Goal: Check status: Check status

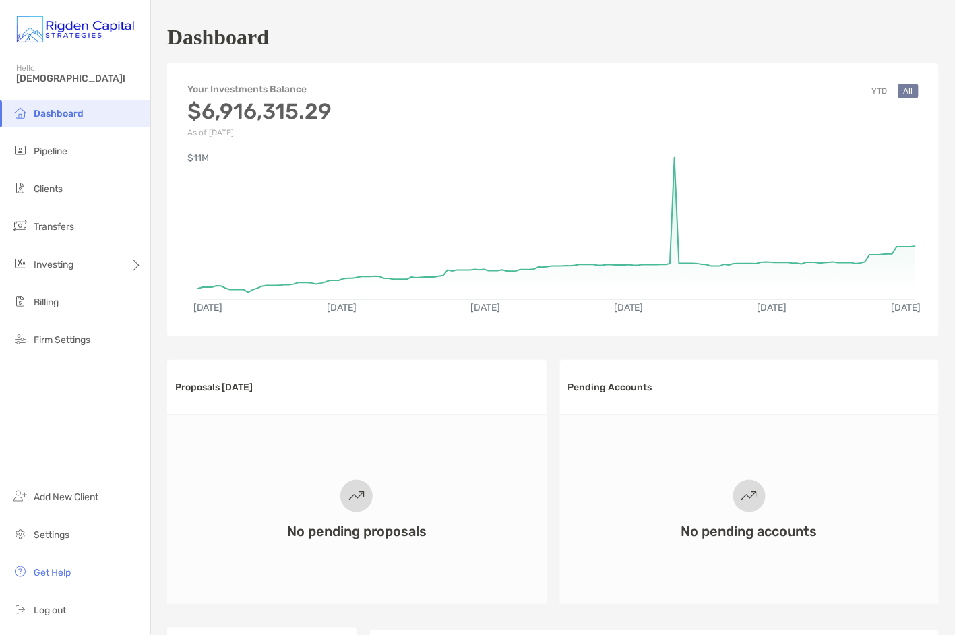
scroll to position [469, 0]
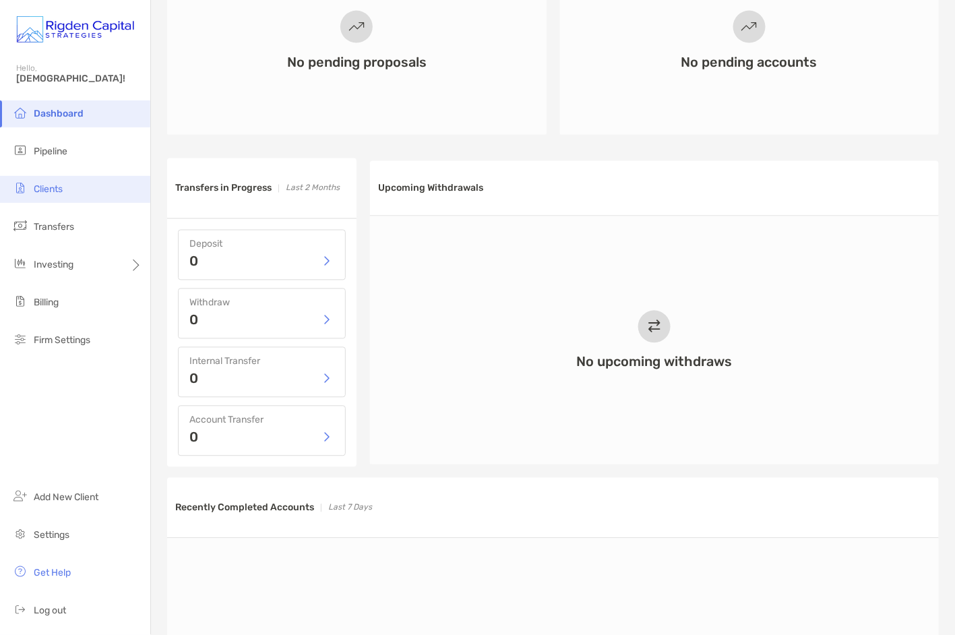
click at [65, 183] on li "Clients" at bounding box center [75, 189] width 150 height 27
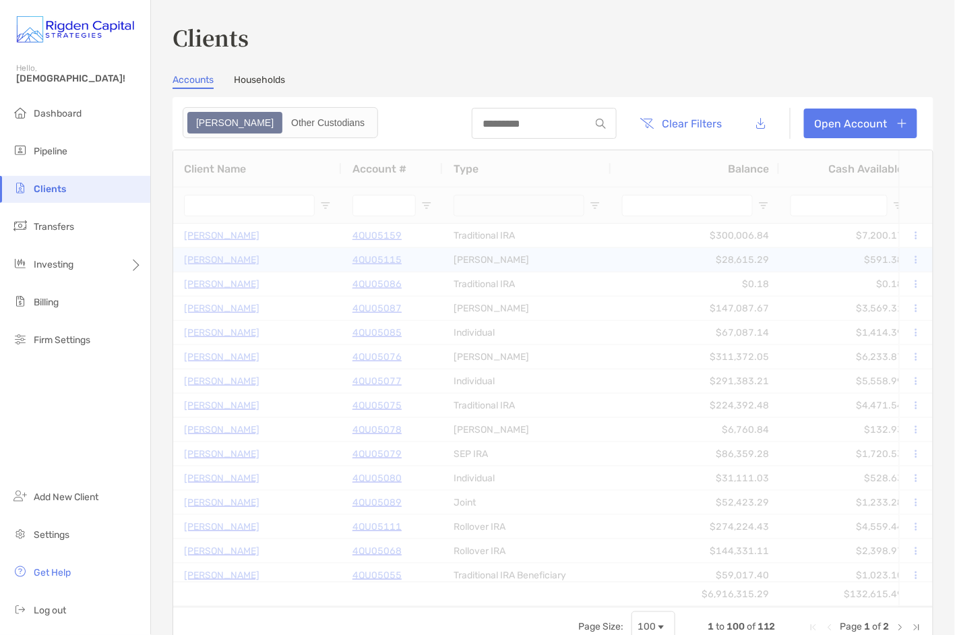
type input "*****"
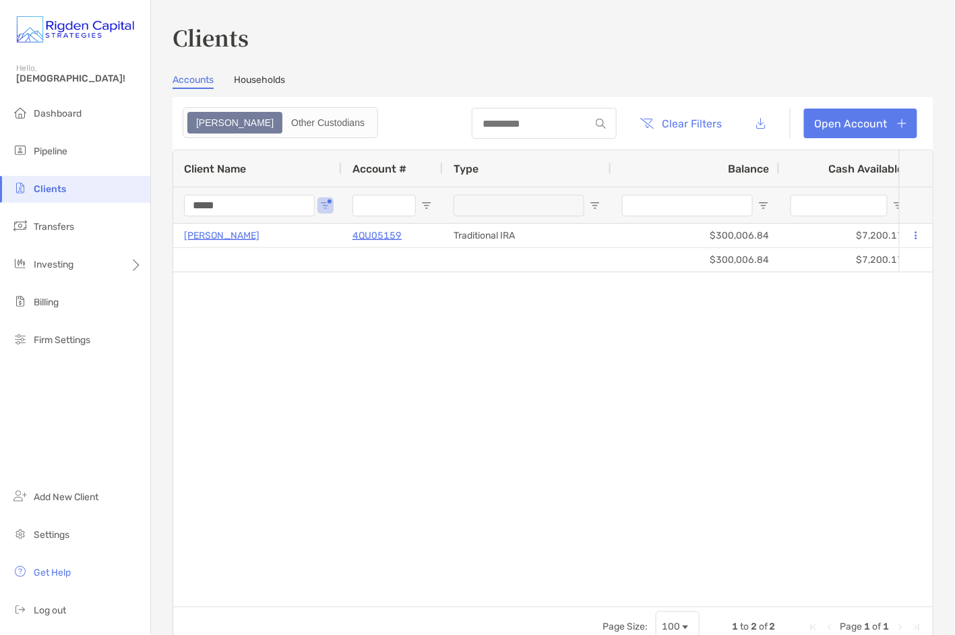
drag, startPoint x: 251, startPoint y: 202, endPoint x: 180, endPoint y: 204, distance: 71.4
click at [181, 204] on div "*****" at bounding box center [257, 205] width 168 height 36
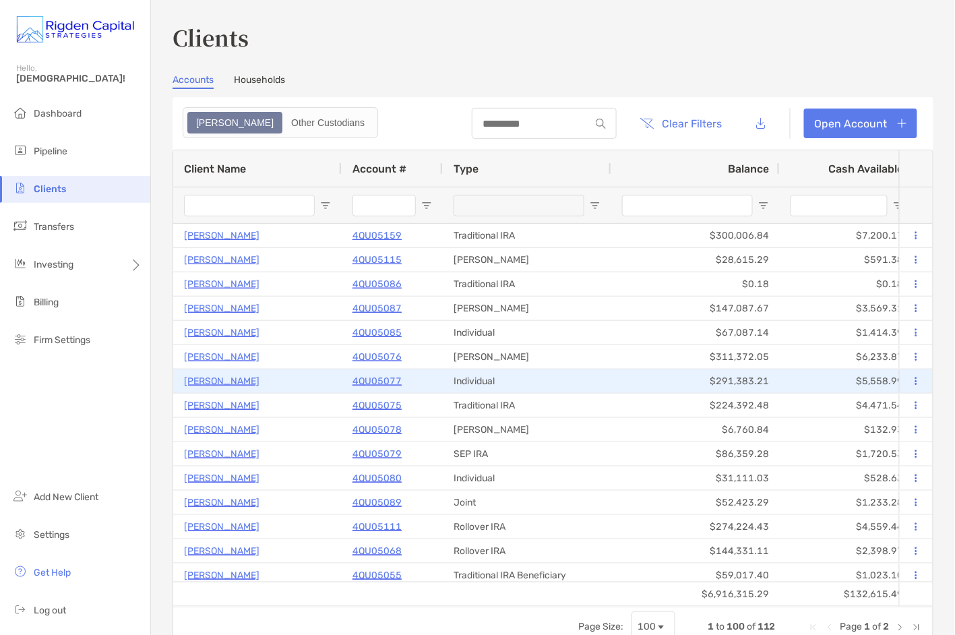
click at [381, 381] on p "4QU05077" at bounding box center [376, 381] width 49 height 17
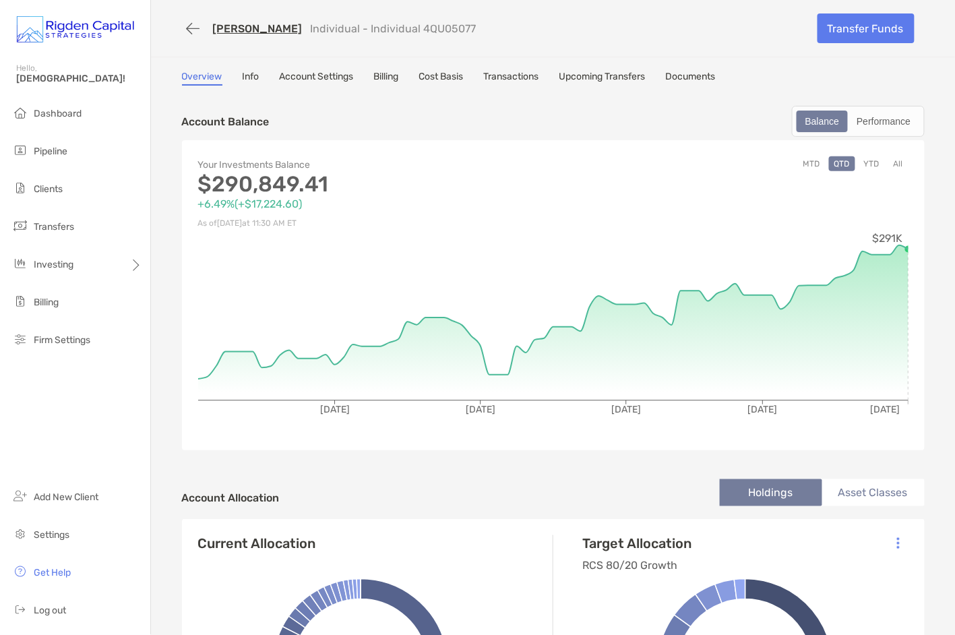
click at [227, 26] on link "[PERSON_NAME]" at bounding box center [258, 28] width 90 height 13
click at [249, 26] on link "[PERSON_NAME]" at bounding box center [258, 28] width 90 height 13
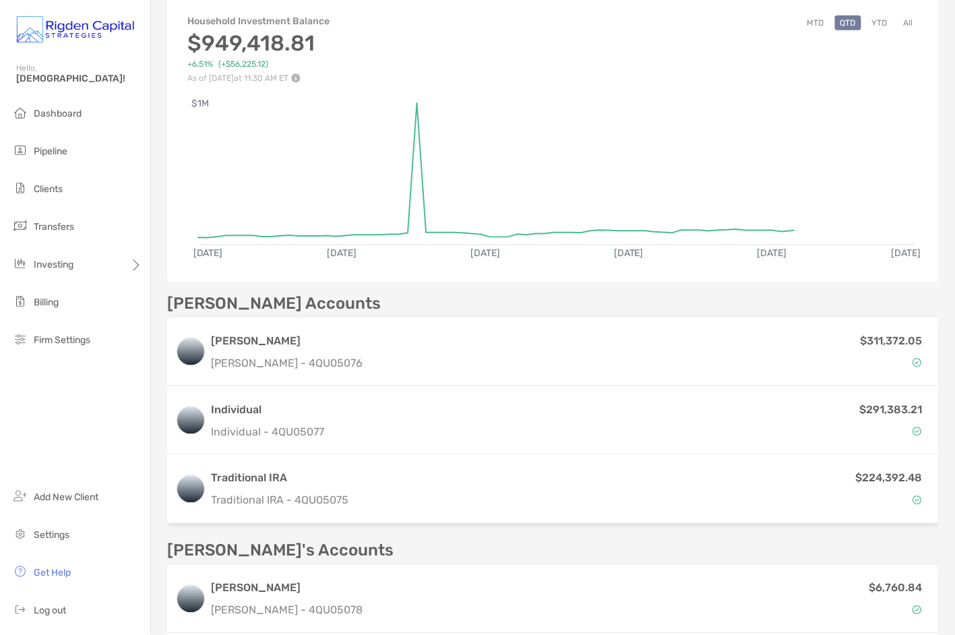
scroll to position [158, 0]
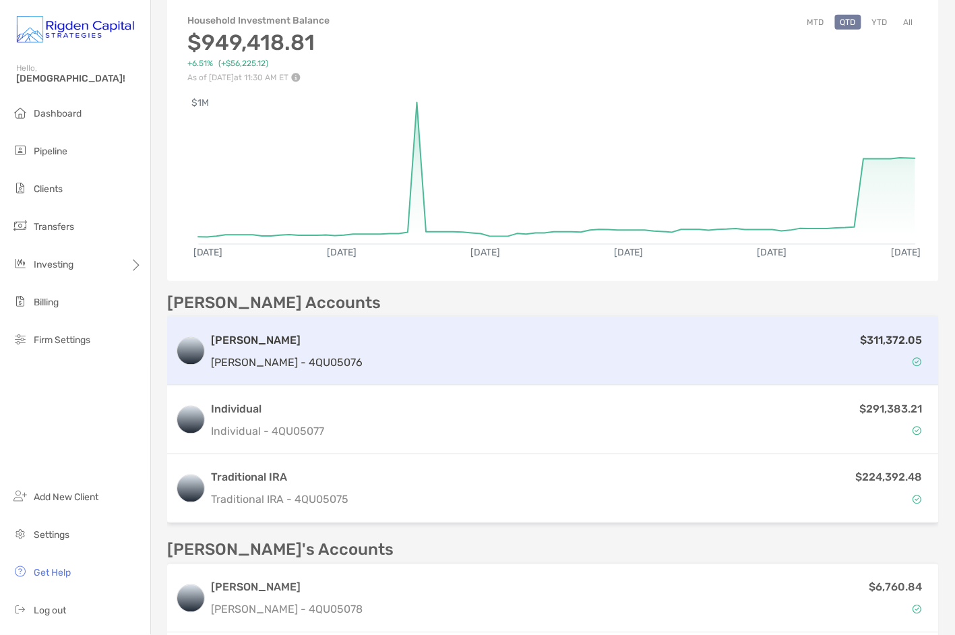
click at [308, 346] on div "[PERSON_NAME] [PERSON_NAME] - 4QU05076" at bounding box center [287, 351] width 152 height 38
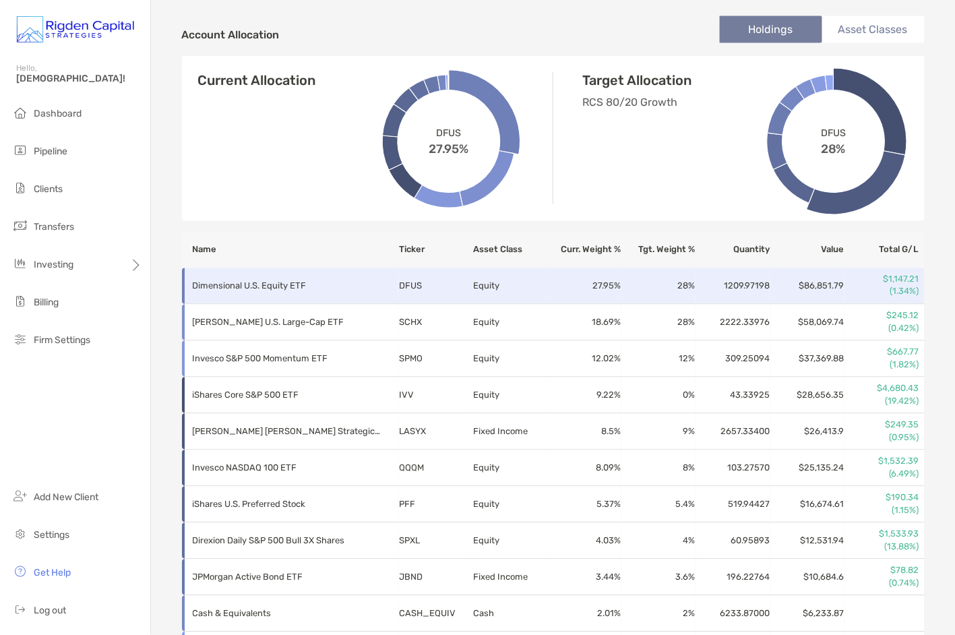
scroll to position [460, 0]
